Goal: Information Seeking & Learning: Learn about a topic

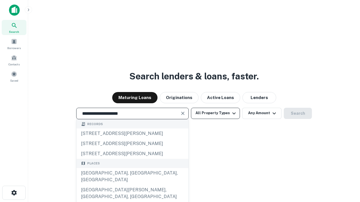
click at [132, 185] on div "[GEOGRAPHIC_DATA], [GEOGRAPHIC_DATA], [GEOGRAPHIC_DATA]" at bounding box center [132, 176] width 112 height 17
click at [215, 113] on button "All Property Types" at bounding box center [215, 113] width 49 height 11
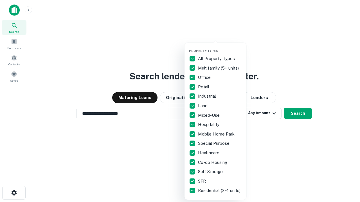
type input "**********"
click at [220, 47] on button "button" at bounding box center [220, 47] width 62 height 0
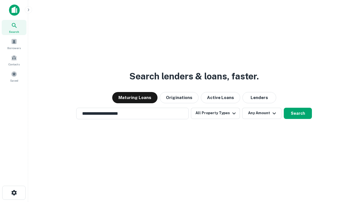
scroll to position [9, 0]
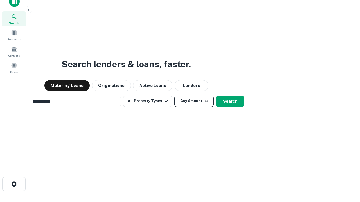
click at [174, 96] on button "Any Amount" at bounding box center [193, 101] width 39 height 11
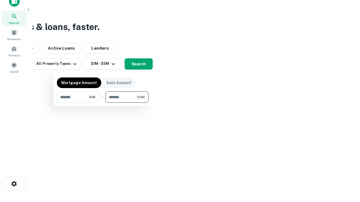
type input "*******"
click at [103, 103] on button "button" at bounding box center [103, 103] width 92 height 0
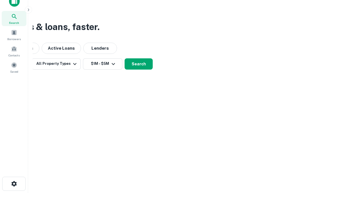
scroll to position [9, 0]
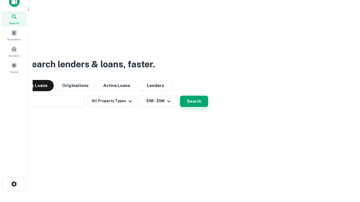
click at [180, 96] on button "Search" at bounding box center [194, 101] width 28 height 11
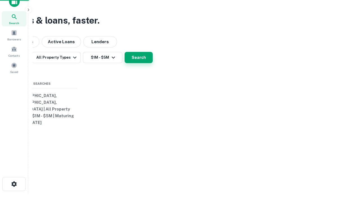
scroll to position [9, 0]
